Goal: Entertainment & Leisure: Consume media (video, audio)

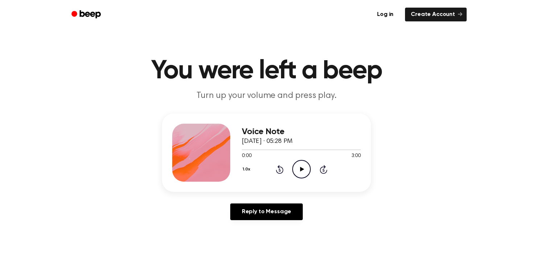
click at [299, 173] on icon "Play Audio" at bounding box center [301, 169] width 18 height 18
click at [300, 163] on icon "Pause Audio" at bounding box center [301, 169] width 18 height 18
click at [300, 163] on icon "Play Audio" at bounding box center [301, 169] width 18 height 18
click at [300, 166] on icon "Pause Audio" at bounding box center [301, 169] width 18 height 18
click at [335, 151] on div at bounding box center [301, 149] width 119 height 6
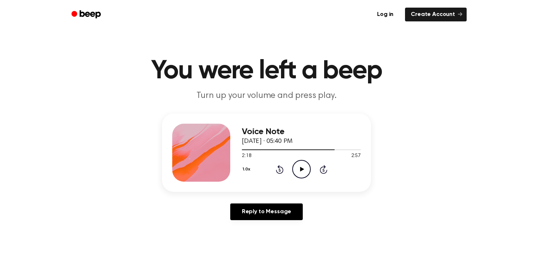
click at [303, 164] on icon "Play Audio" at bounding box center [301, 169] width 18 height 18
click at [343, 149] on div at bounding box center [301, 149] width 119 height 1
